Goal: Entertainment & Leisure: Browse casually

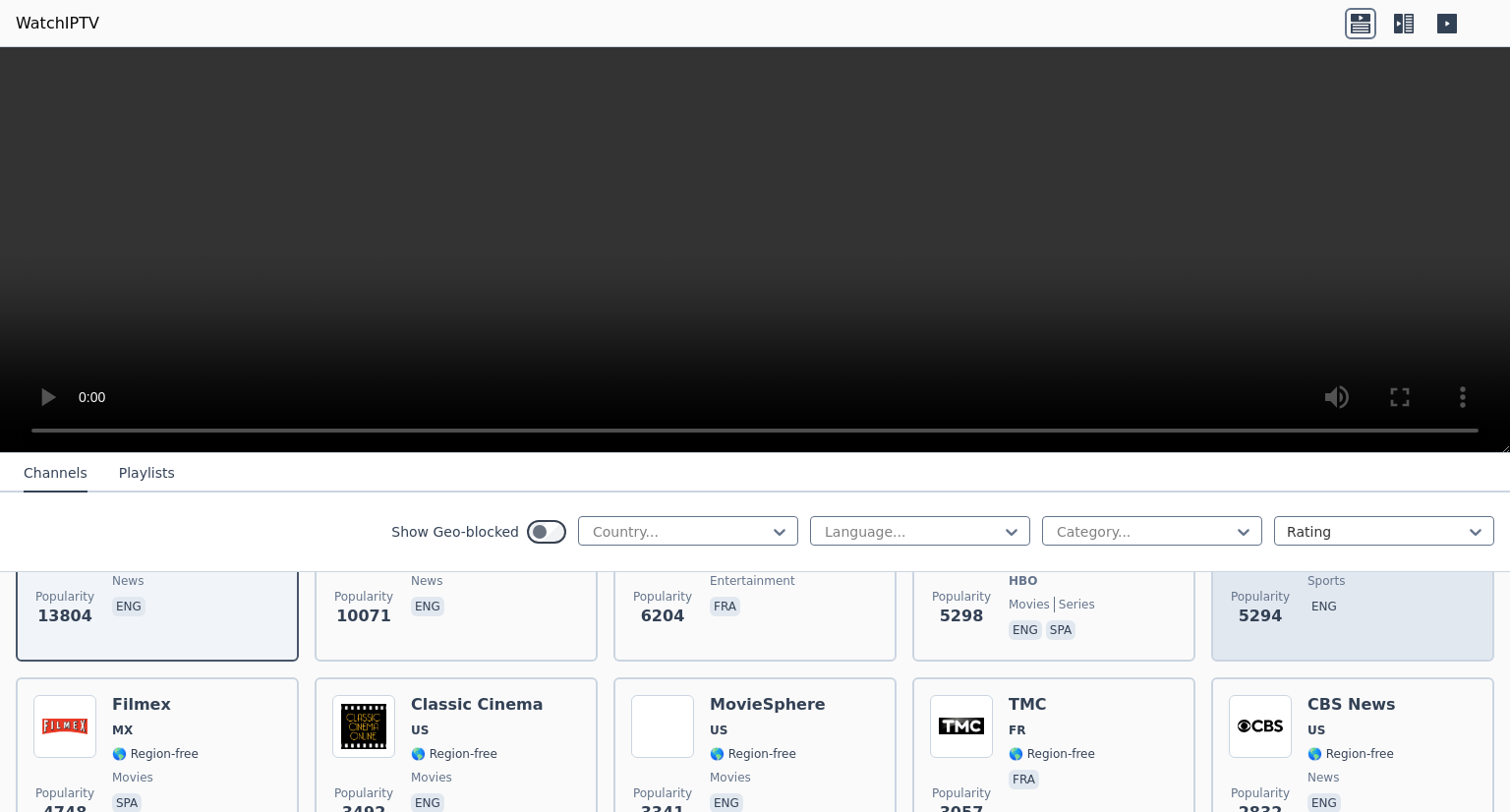
scroll to position [323, 0]
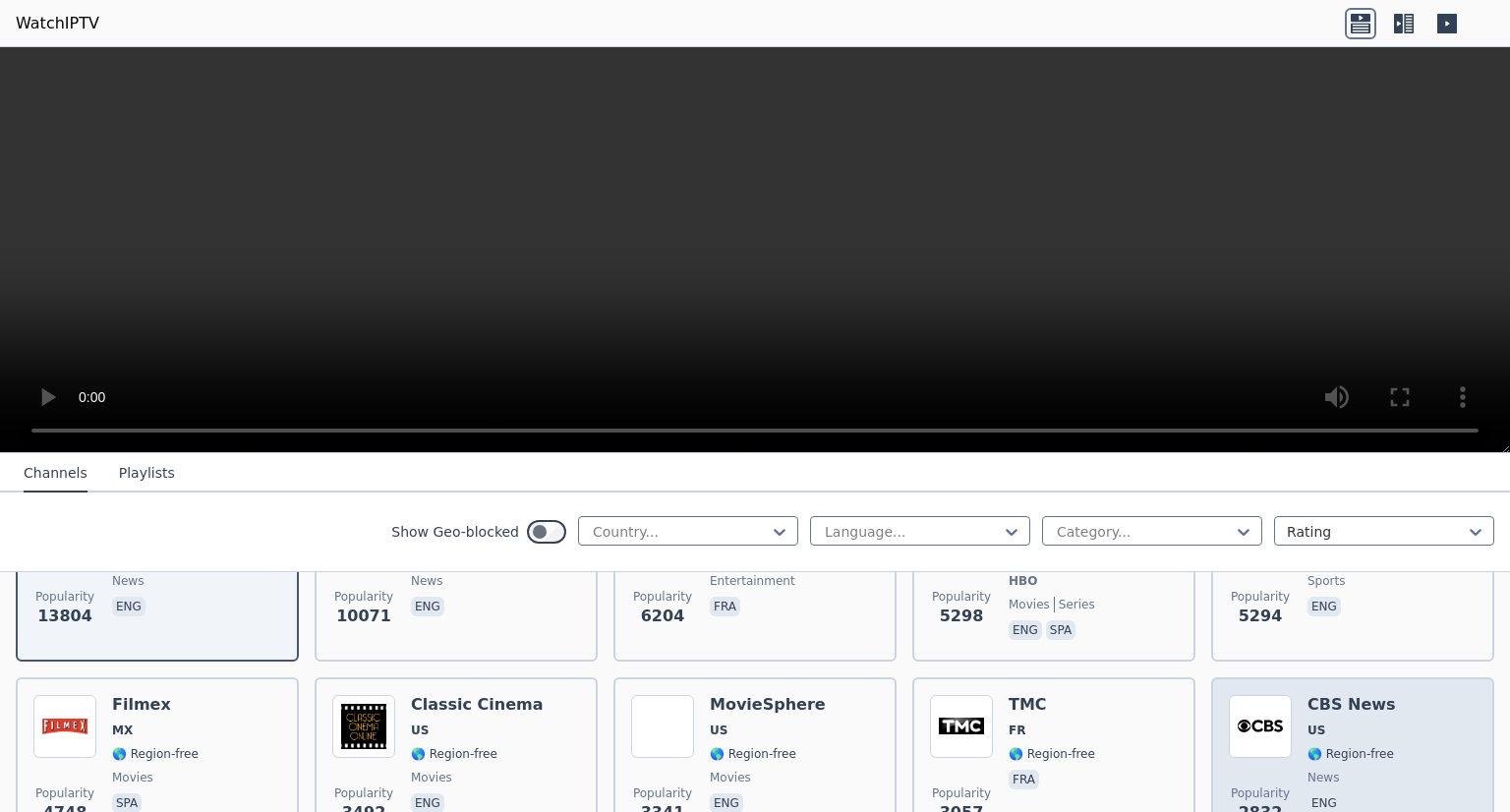
click at [1364, 723] on span "US" at bounding box center [1351, 731] width 88 height 16
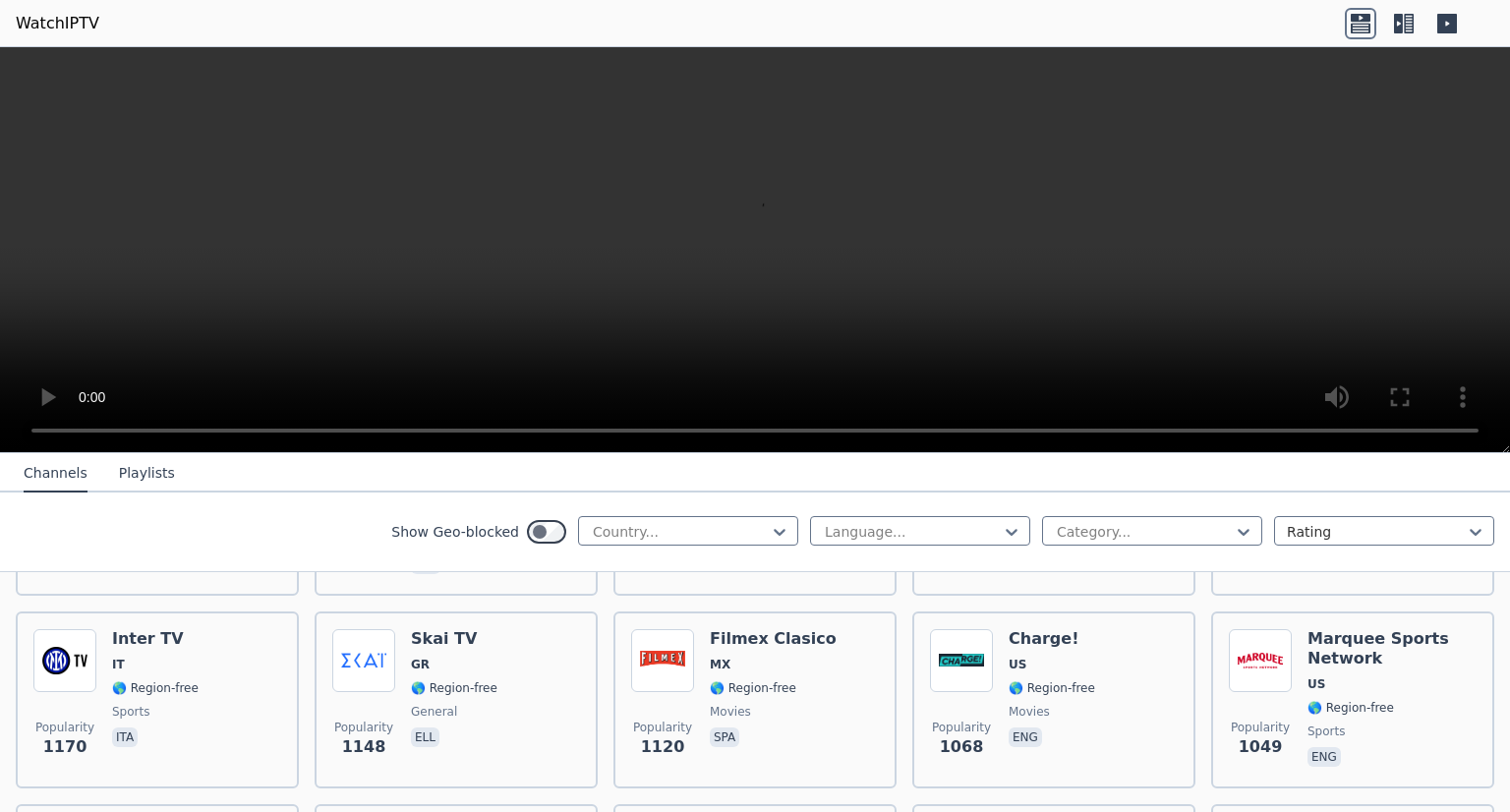
scroll to position [1934, 0]
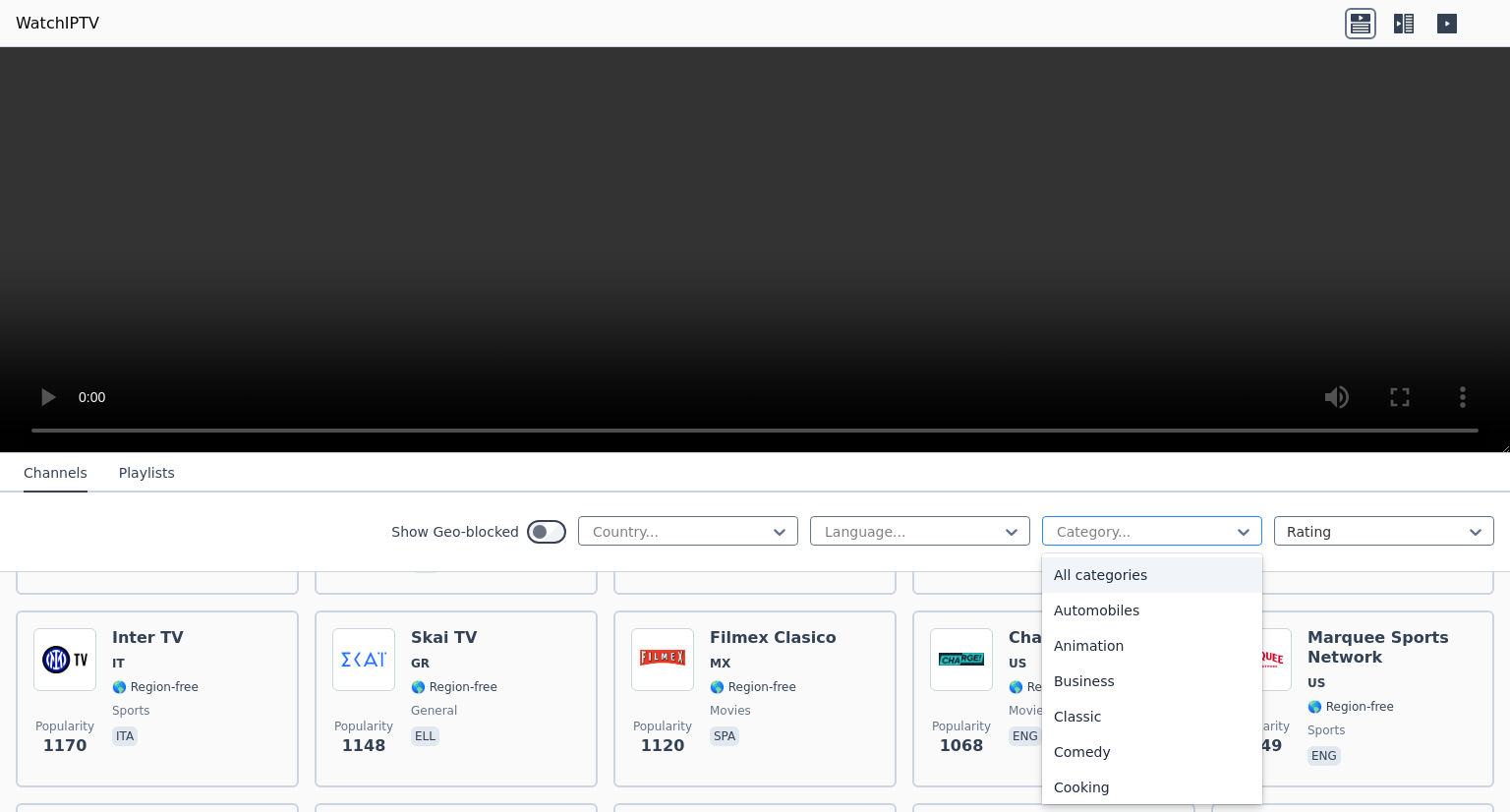
click at [1158, 543] on div "Category..." at bounding box center [1152, 531] width 220 height 30
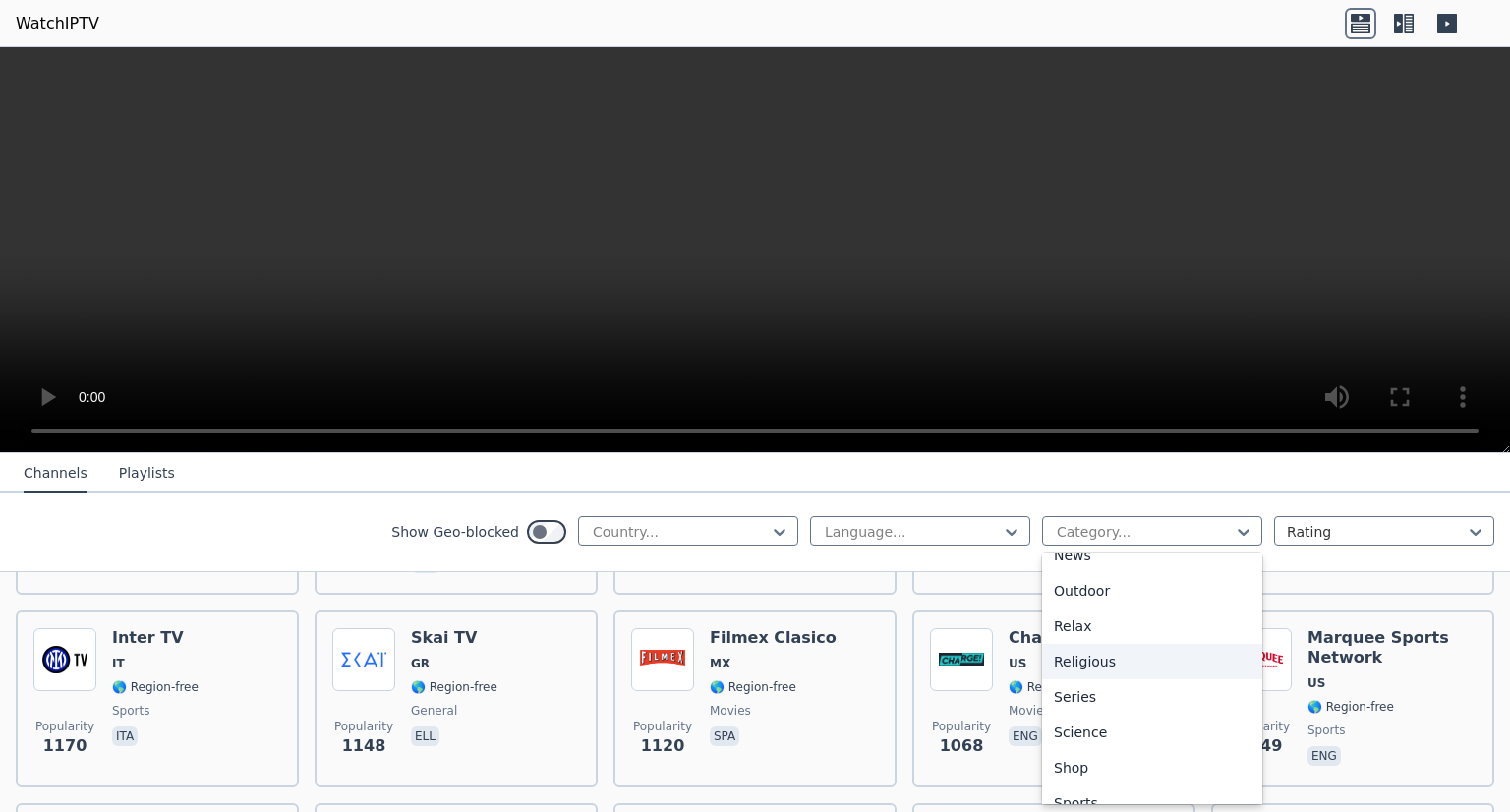
scroll to position [712, 0]
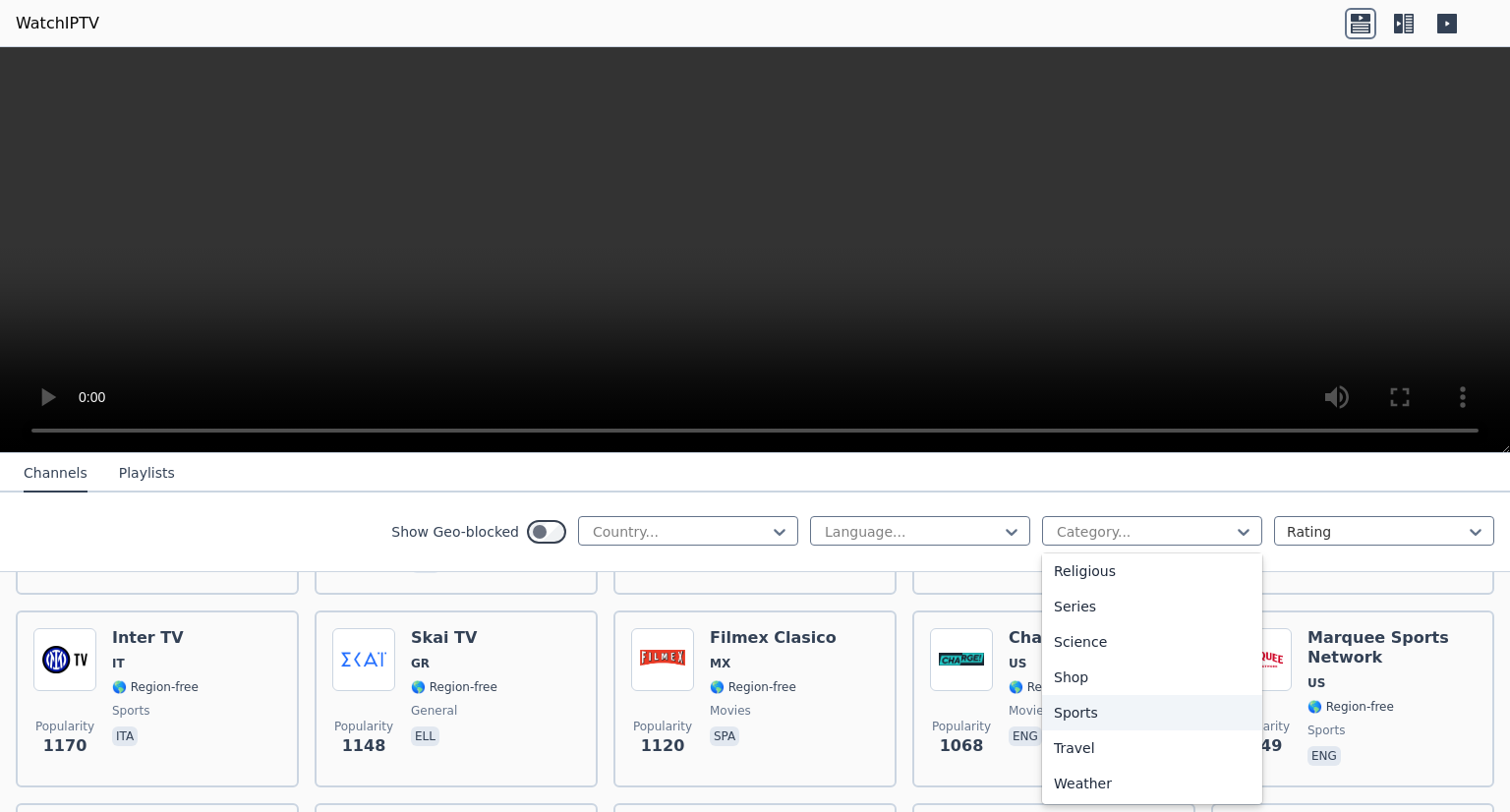
click at [1127, 722] on div "Sports" at bounding box center [1152, 713] width 220 height 36
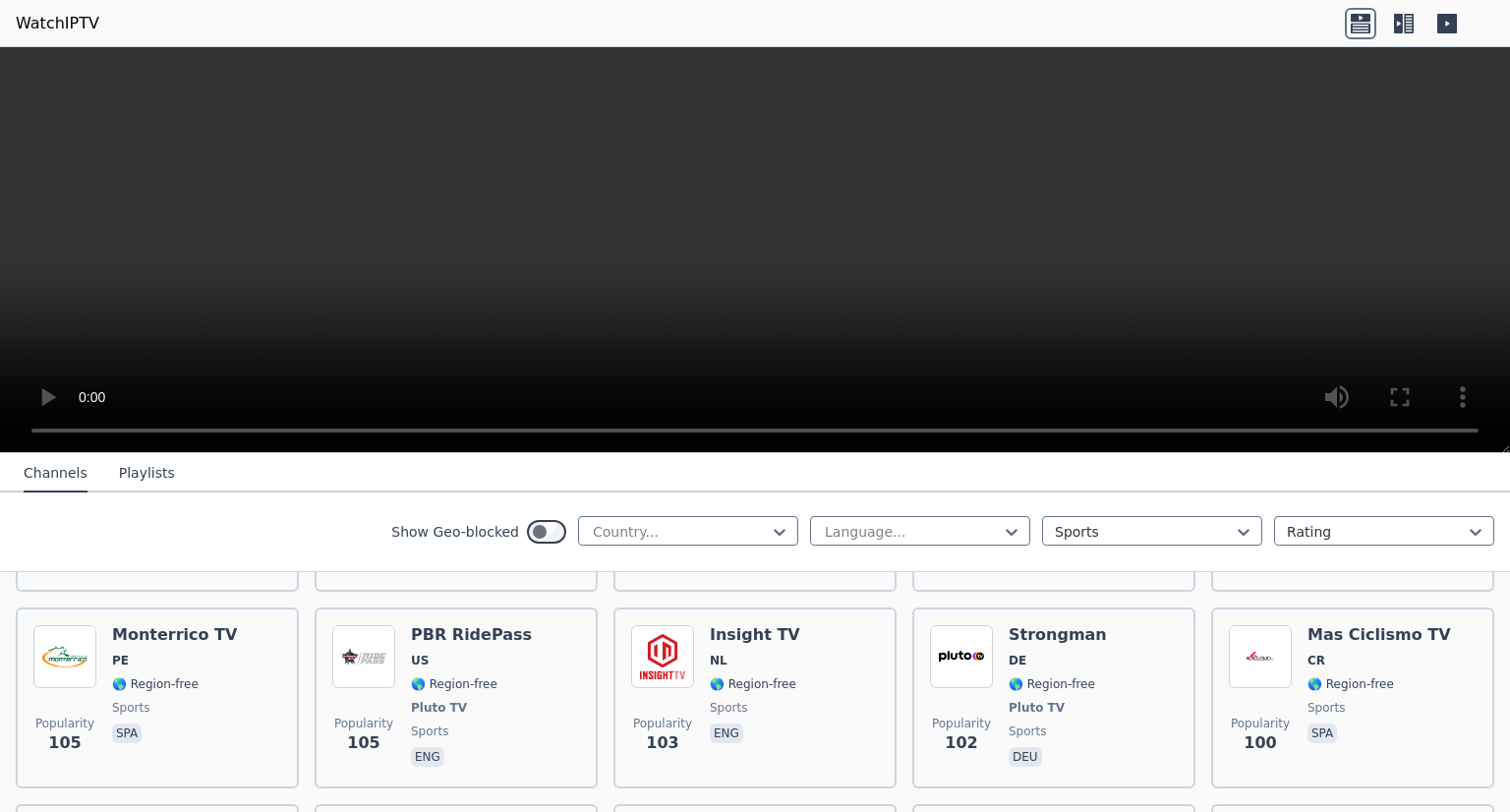
scroll to position [3509, 0]
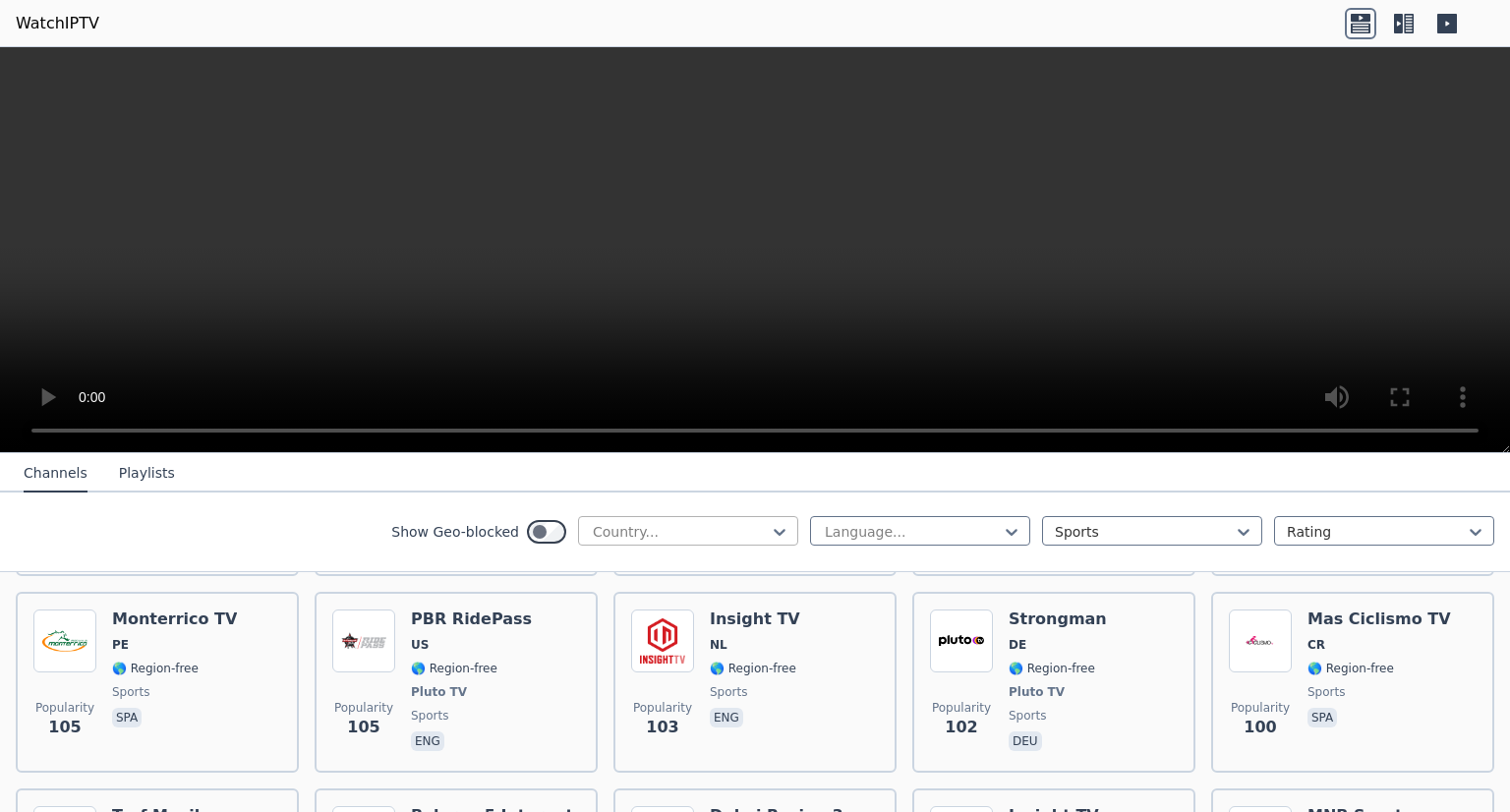
click at [696, 531] on div at bounding box center [680, 532] width 179 height 20
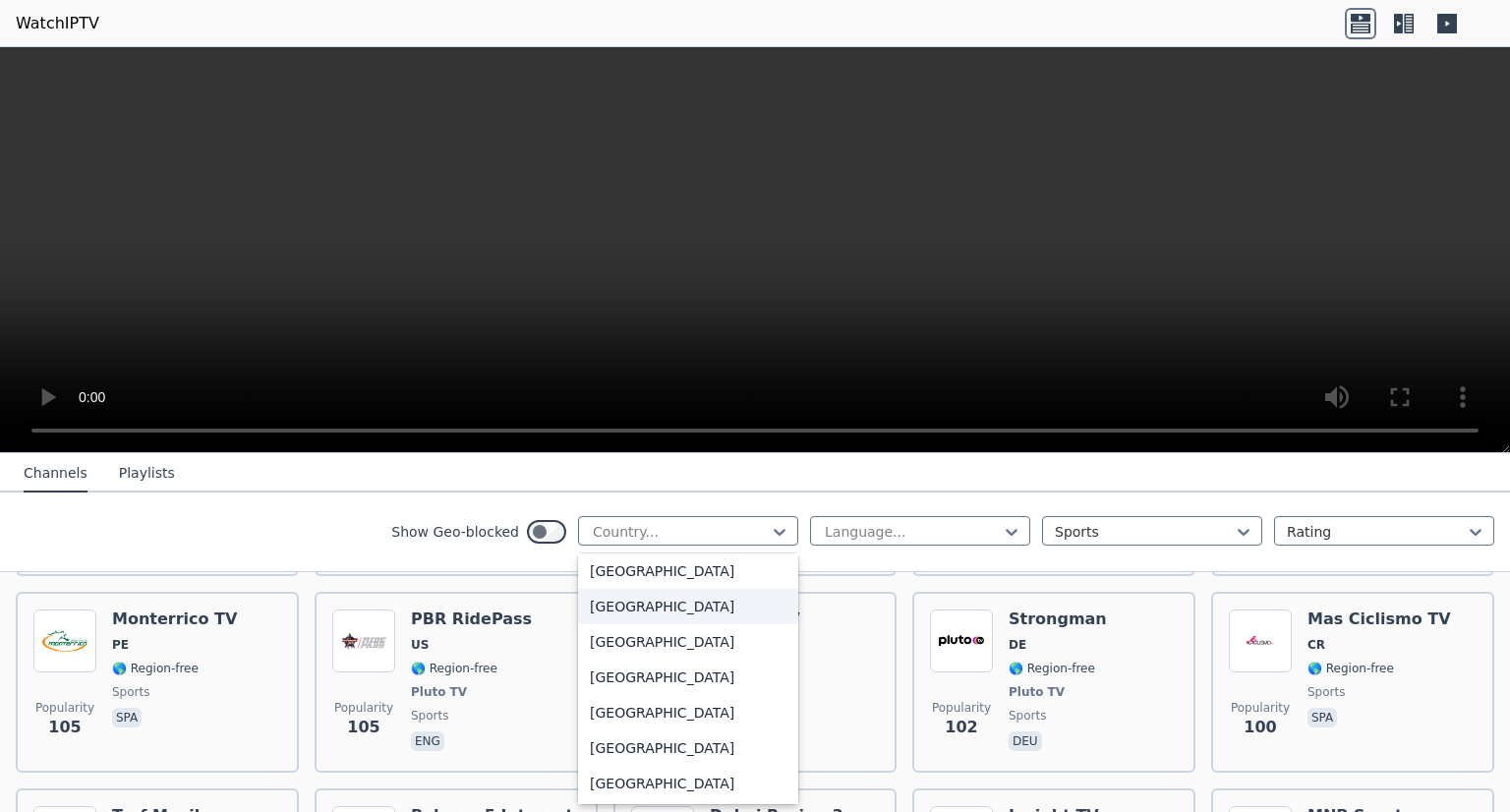
scroll to position [1045, 0]
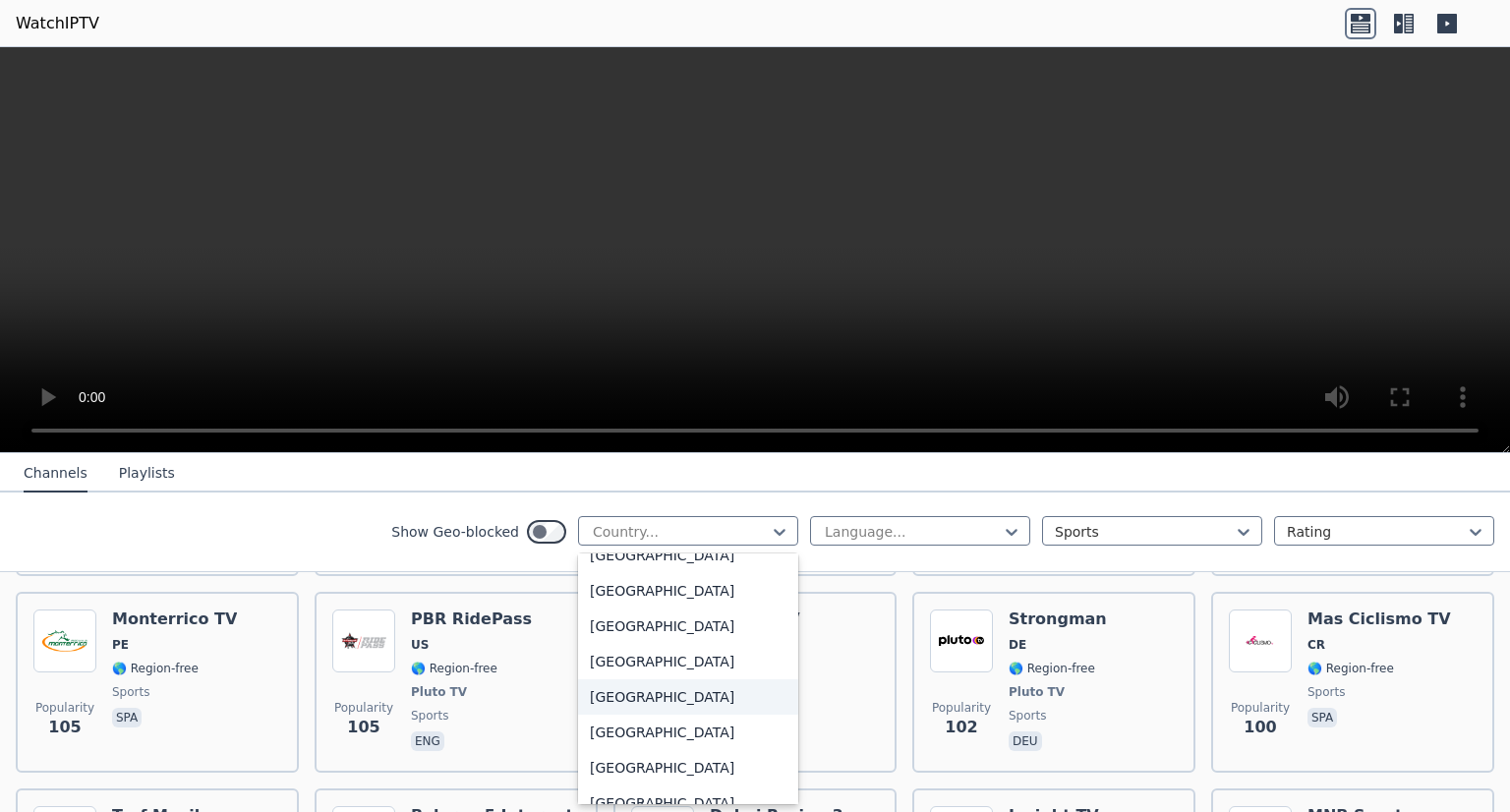
click at [666, 693] on div "[GEOGRAPHIC_DATA]" at bounding box center [688, 697] width 220 height 36
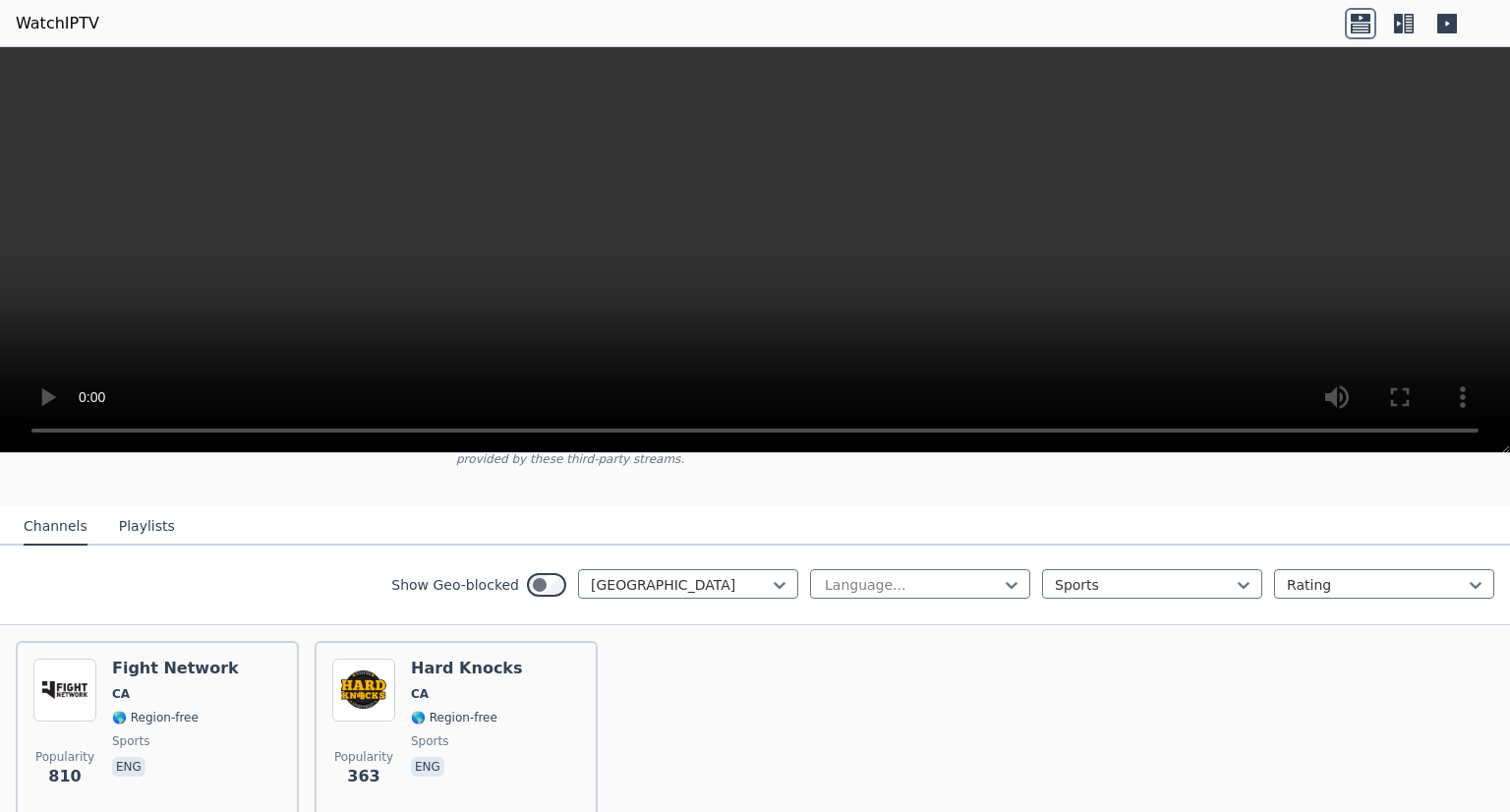
scroll to position [189, 0]
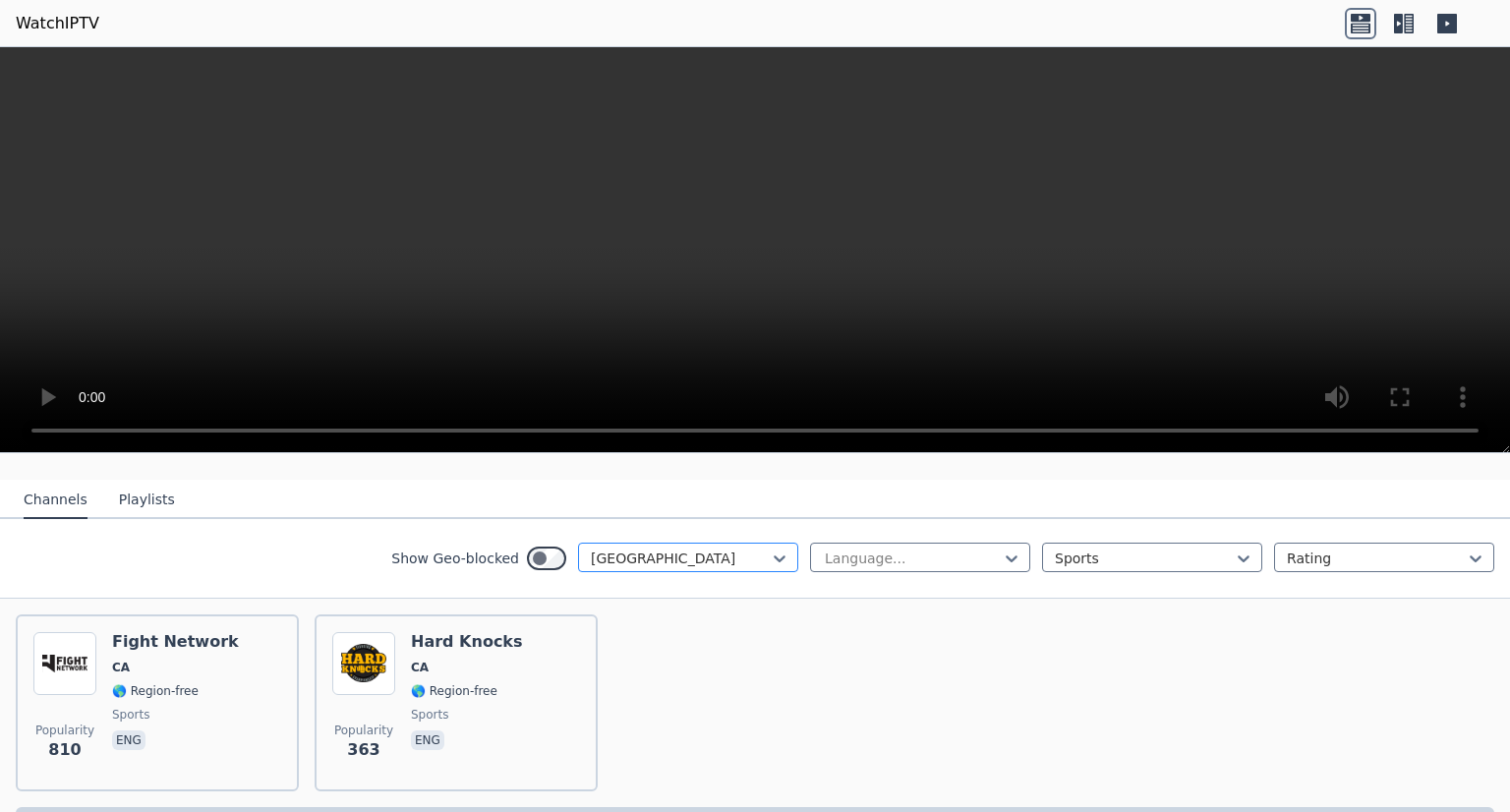
click at [668, 548] on div at bounding box center [680, 558] width 179 height 20
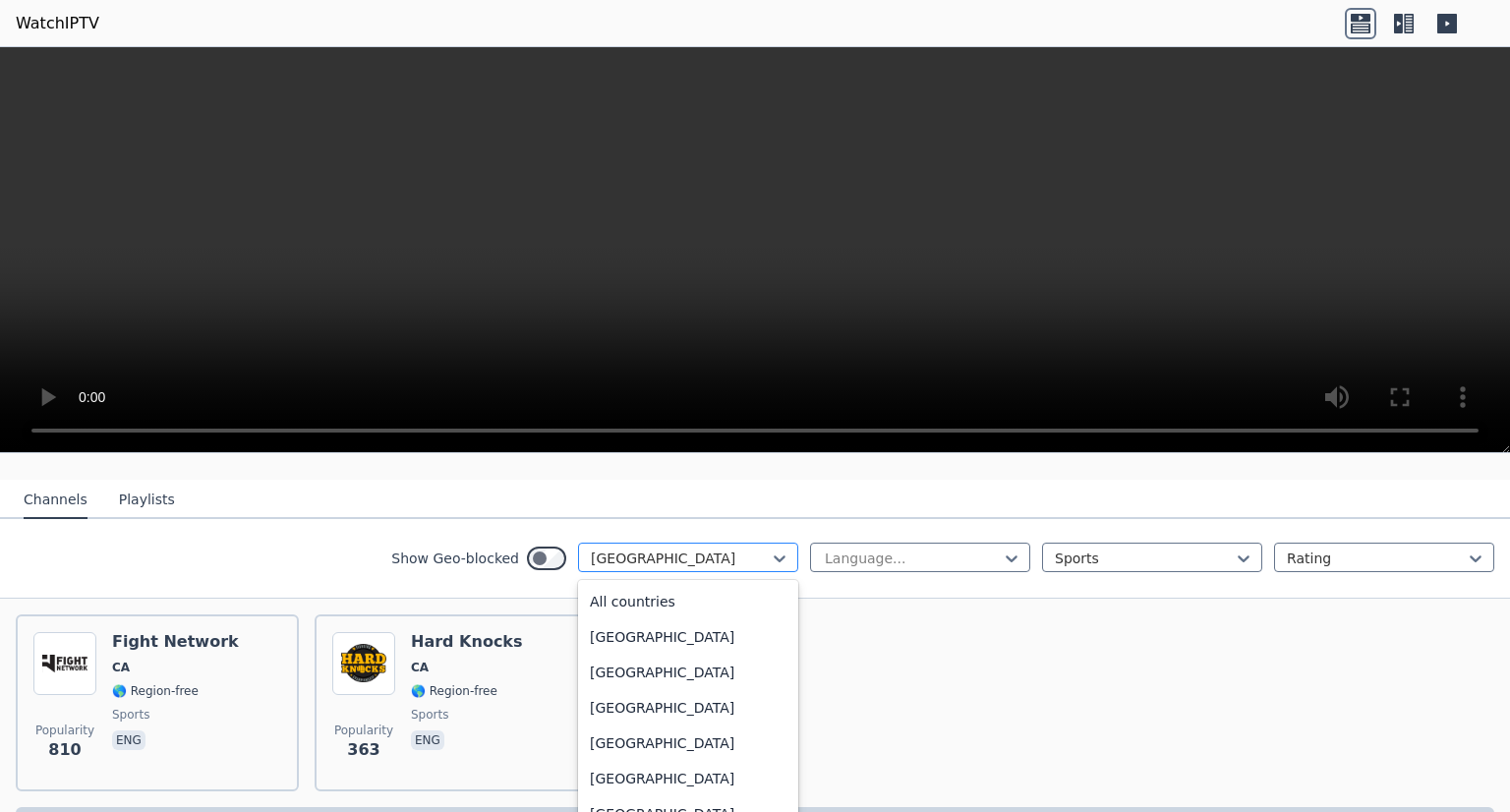
scroll to position [924, 0]
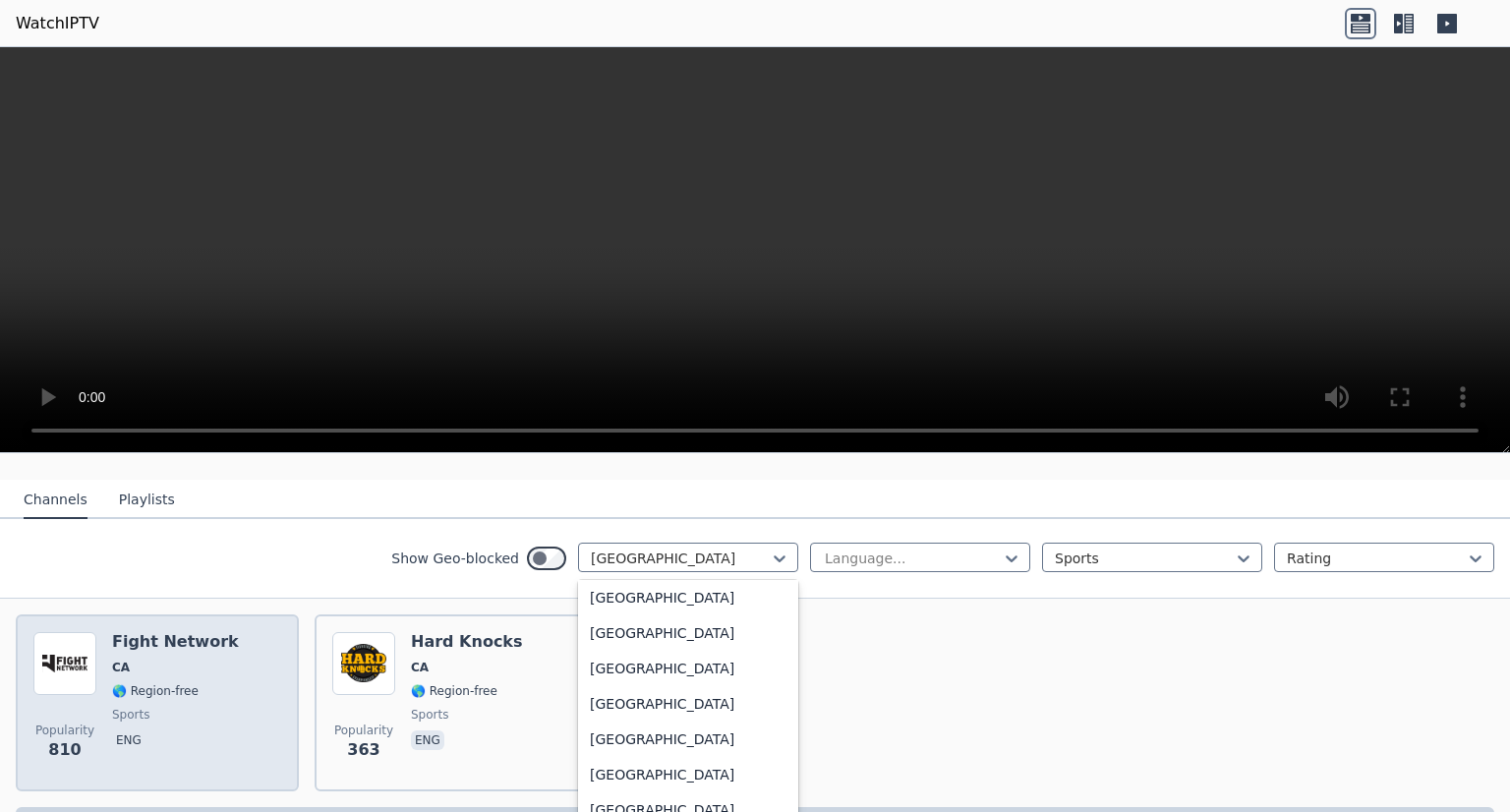
click at [189, 632] on h6 "Fight Network" at bounding box center [176, 642] width 127 height 20
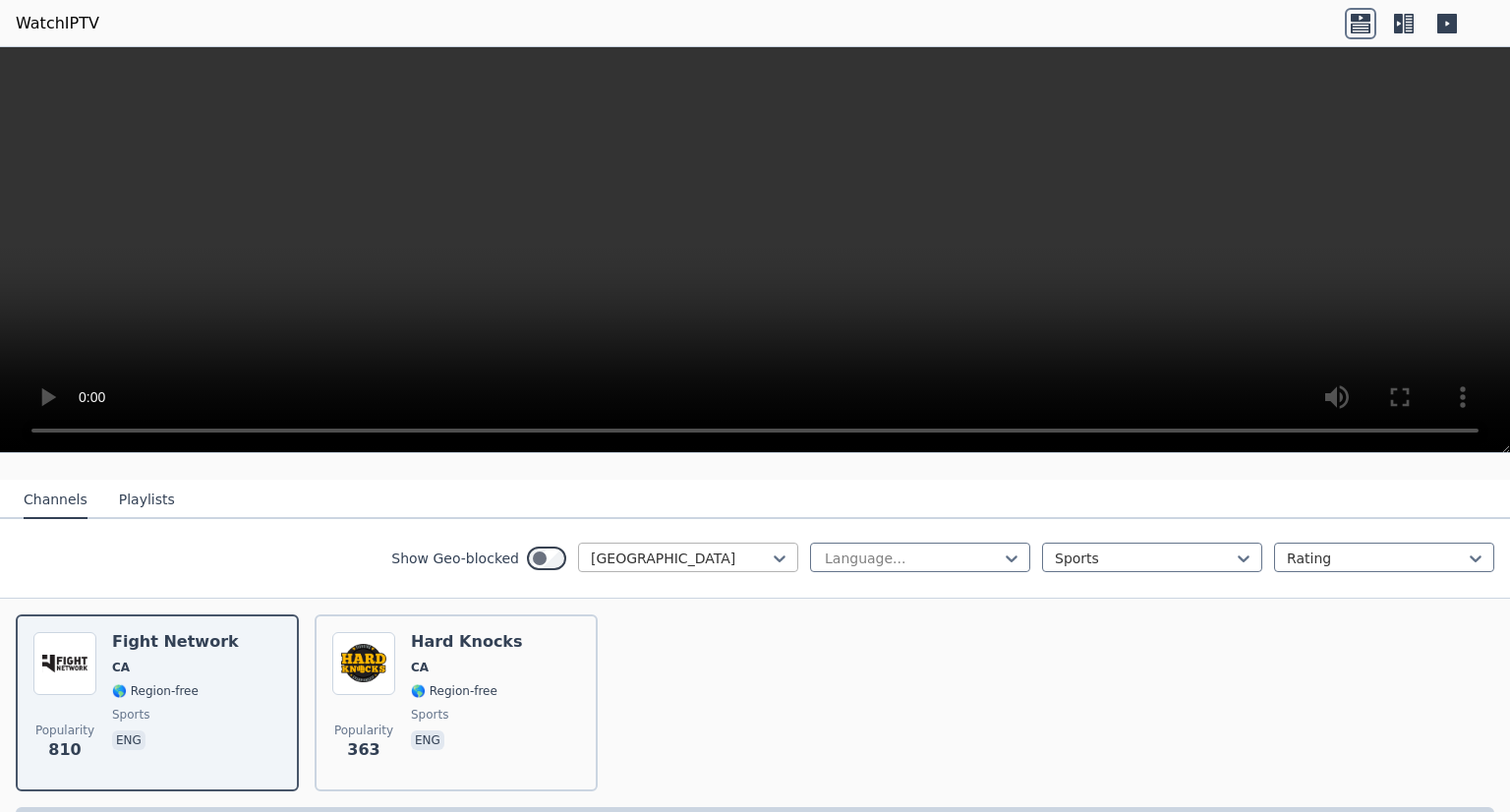
click at [683, 548] on div at bounding box center [680, 558] width 179 height 20
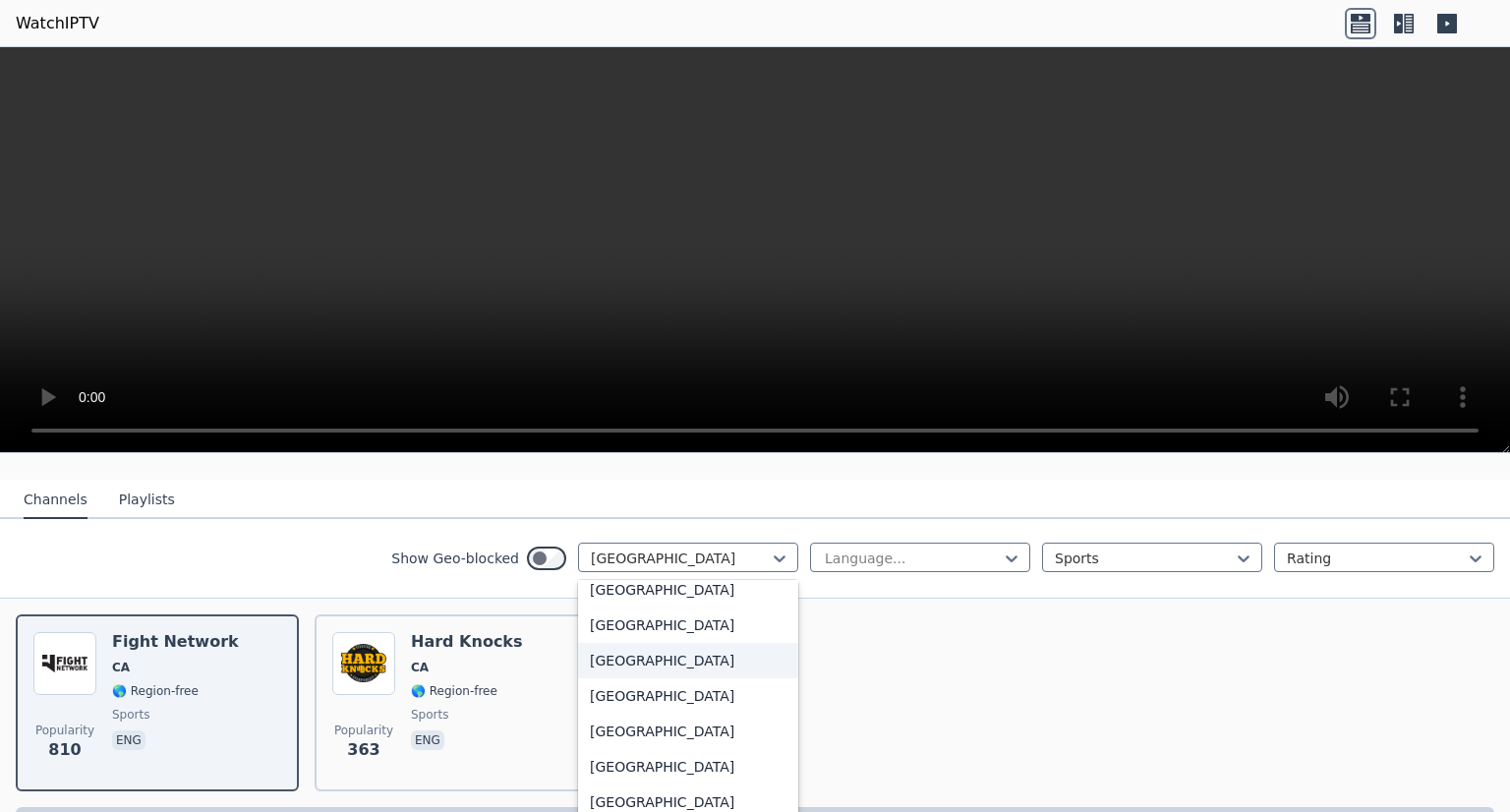
scroll to position [6828, 0]
click at [665, 711] on div "[GEOGRAPHIC_DATA]" at bounding box center [688, 729] width 220 height 36
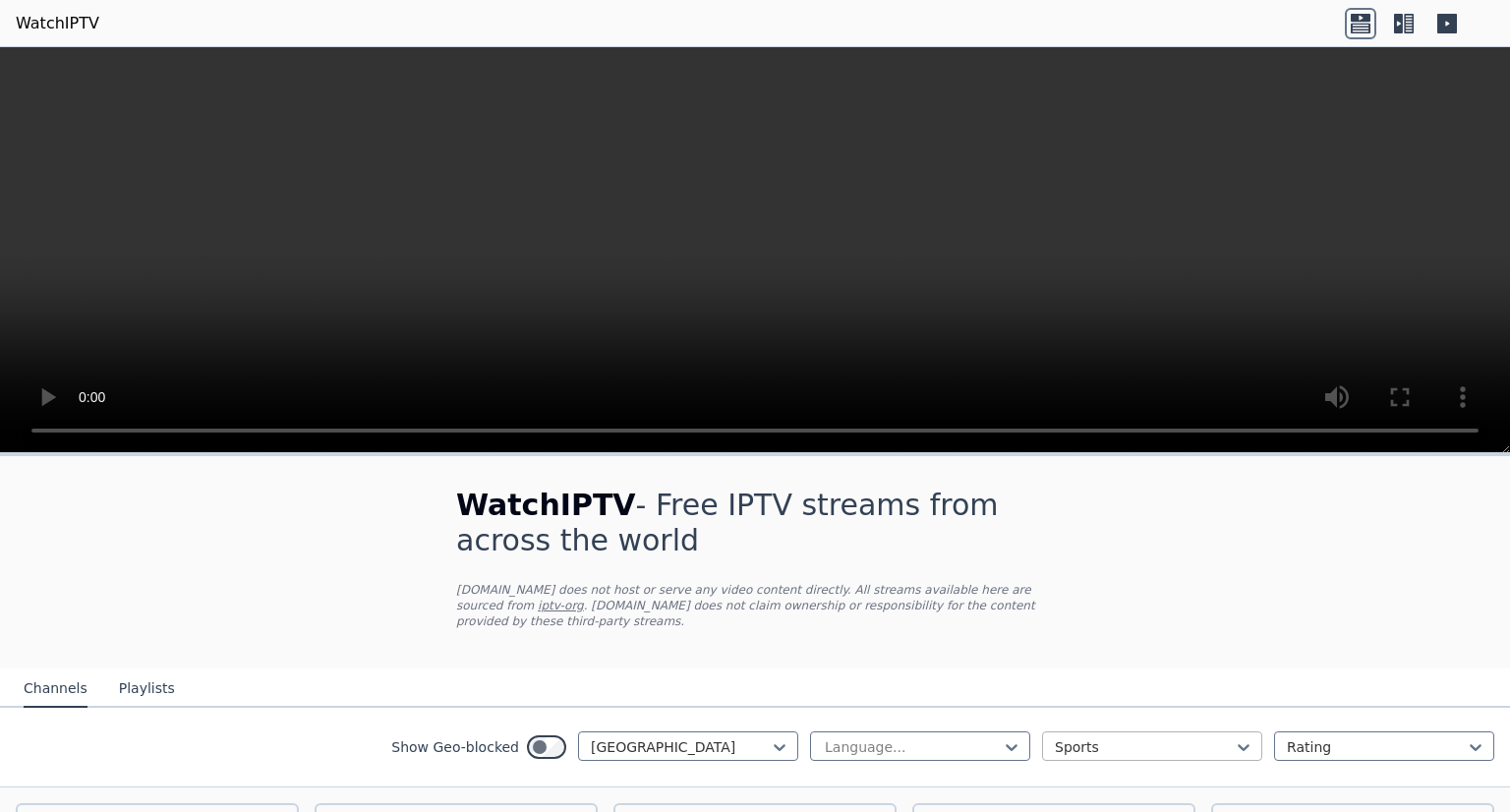
click at [1091, 738] on div at bounding box center [1144, 747] width 179 height 20
click at [139, 674] on button "Playlists" at bounding box center [147, 689] width 56 height 38
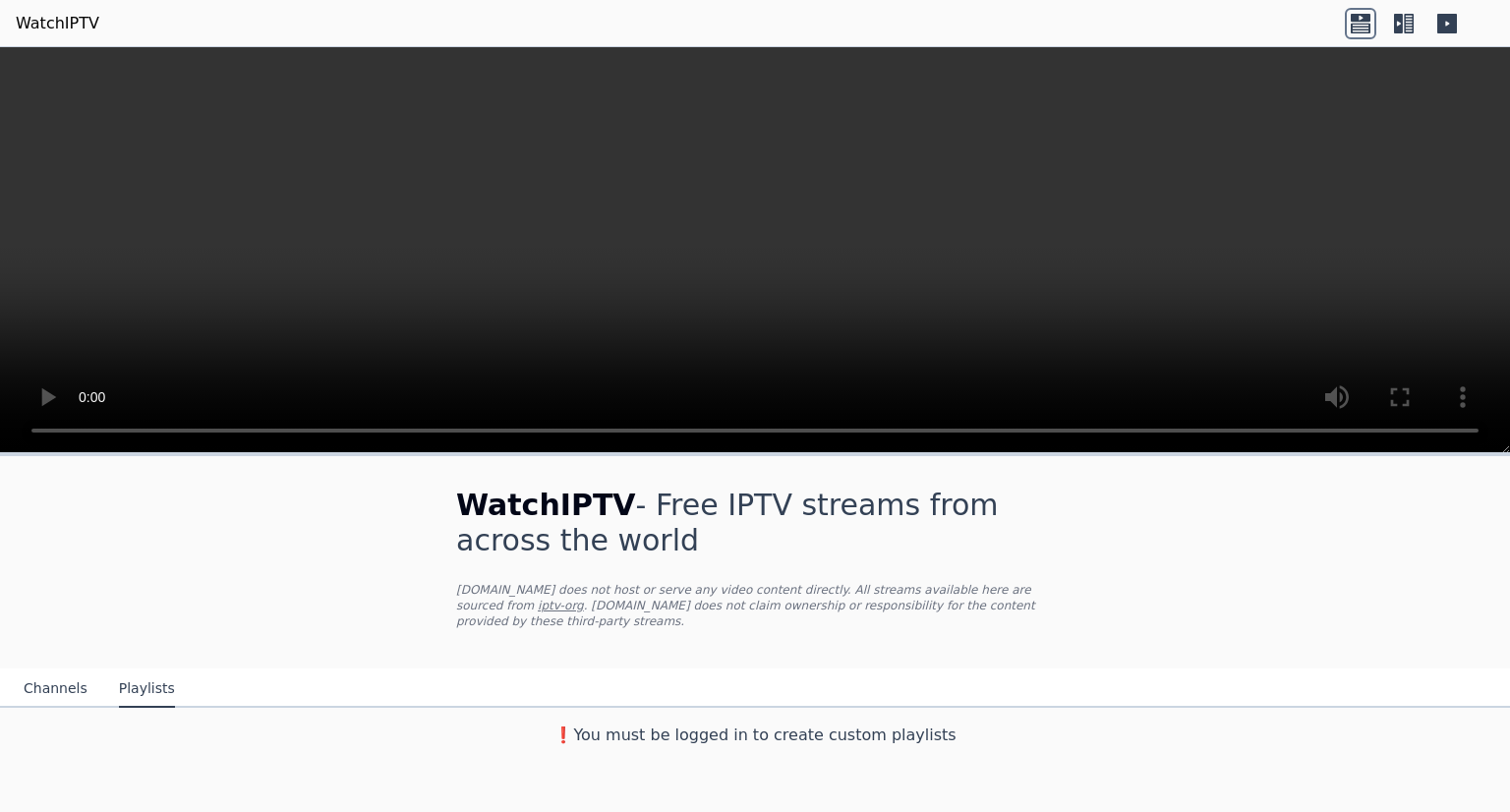
click at [57, 670] on button "Channels" at bounding box center [56, 689] width 64 height 38
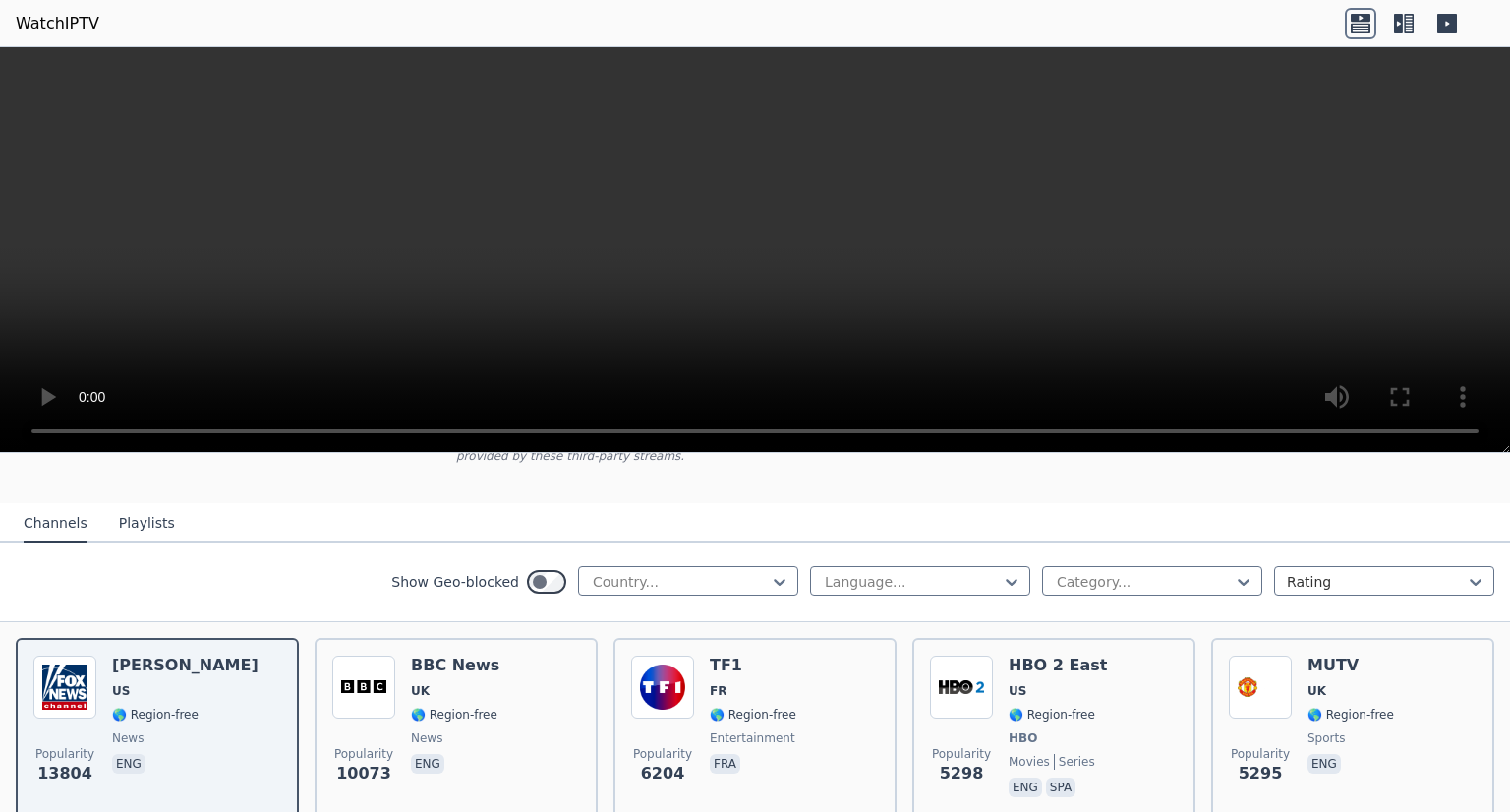
scroll to position [165, 0]
click at [1085, 572] on div at bounding box center [1144, 582] width 179 height 20
click at [1112, 713] on div "Sports" at bounding box center [1152, 731] width 220 height 36
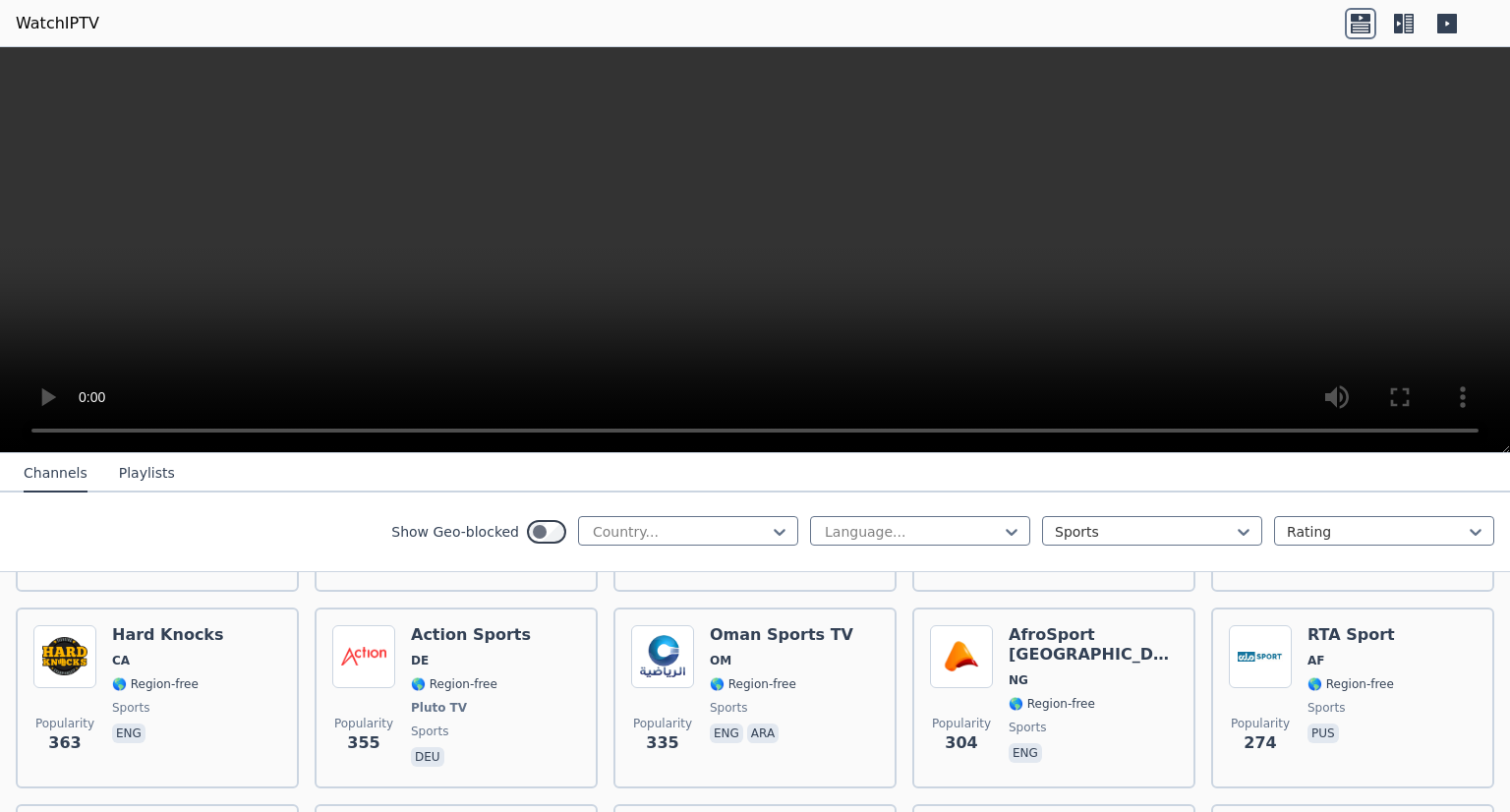
scroll to position [1667, 0]
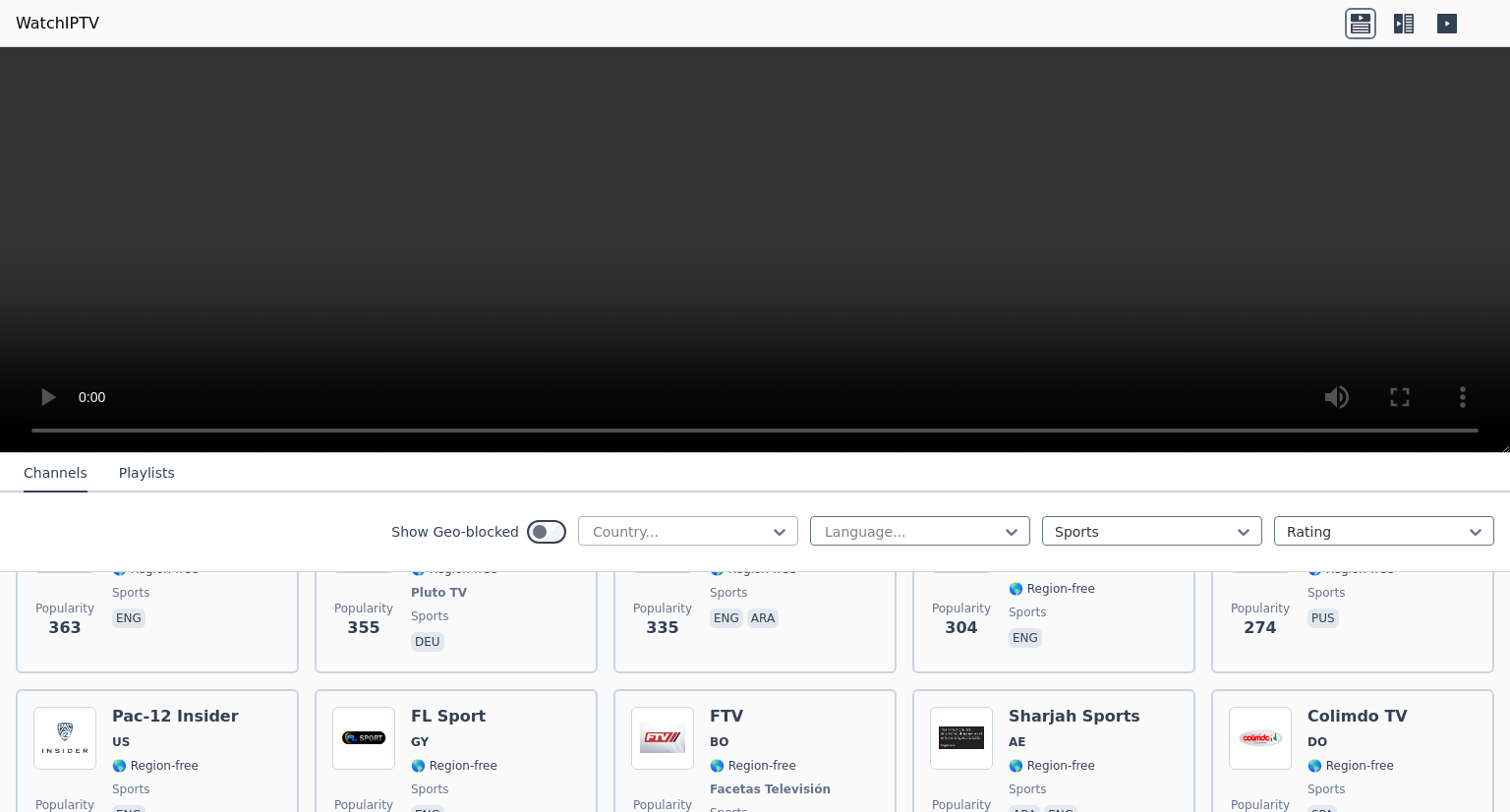
click at [672, 523] on div at bounding box center [680, 532] width 179 height 20
